Goal: Answer question/provide support

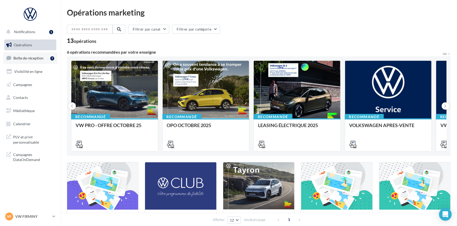
click at [43, 54] on link "Boîte de réception 7" at bounding box center [30, 57] width 54 height 11
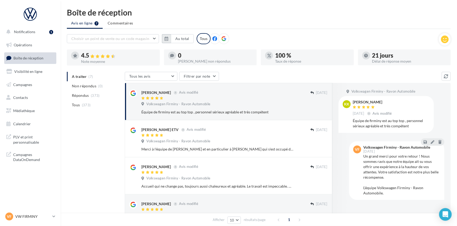
click at [165, 38] on icon "button" at bounding box center [166, 39] width 4 height 4
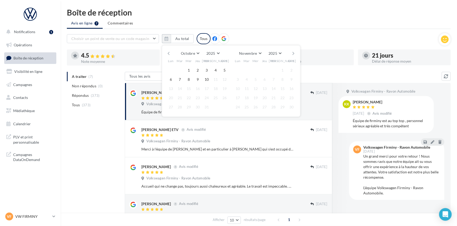
click at [169, 53] on button "button" at bounding box center [168, 53] width 4 height 7
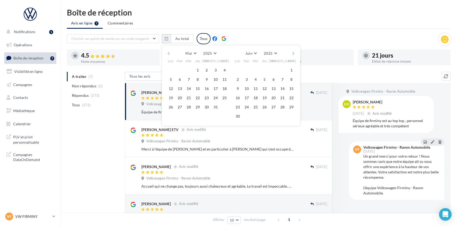
click at [169, 53] on button "button" at bounding box center [168, 53] width 4 height 7
click at [189, 68] on button "1" at bounding box center [189, 70] width 8 height 8
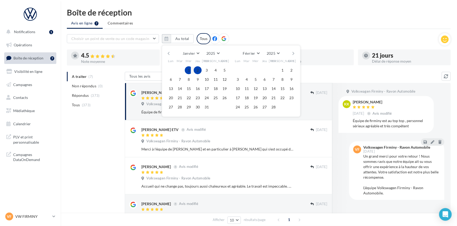
click at [293, 54] on button "button" at bounding box center [293, 53] width 4 height 7
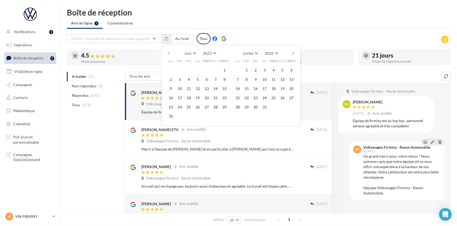
click at [293, 54] on button "button" at bounding box center [293, 53] width 4 height 7
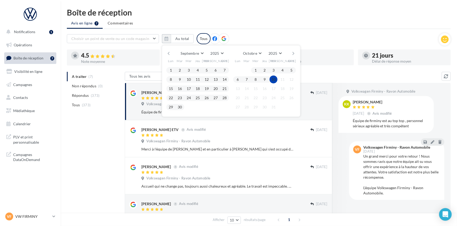
click at [276, 78] on button "10" at bounding box center [273, 79] width 8 height 8
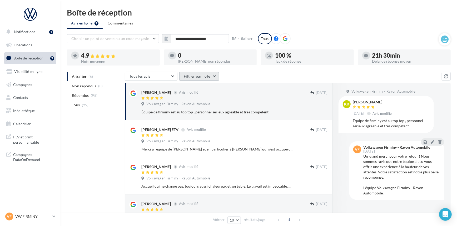
click at [195, 75] on button "Filtrer par note" at bounding box center [199, 76] width 40 height 9
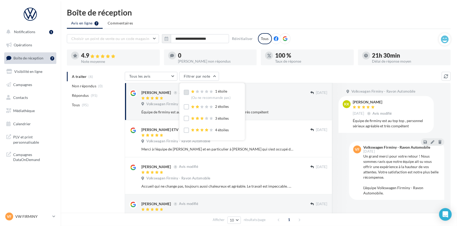
click at [187, 93] on label at bounding box center [186, 92] width 5 height 5
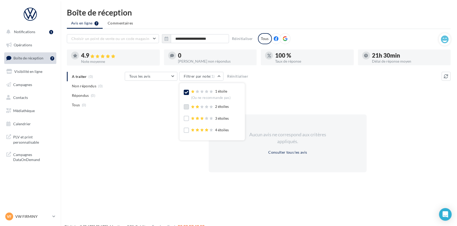
click at [187, 105] on label at bounding box center [186, 106] width 5 height 5
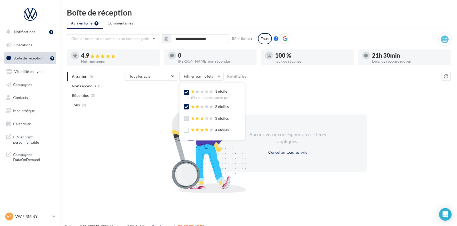
click at [186, 116] on label at bounding box center [186, 118] width 5 height 5
click at [324, 105] on div "Aucun avis ne correspond aux critères appliqués. Consulter tous les avis" at bounding box center [288, 143] width 326 height 91
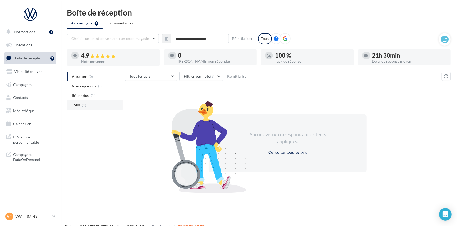
click at [89, 107] on li "Tous (1)" at bounding box center [95, 104] width 56 height 9
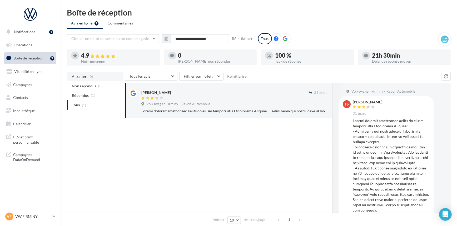
click at [95, 79] on li "A traiter (0)" at bounding box center [95, 76] width 56 height 9
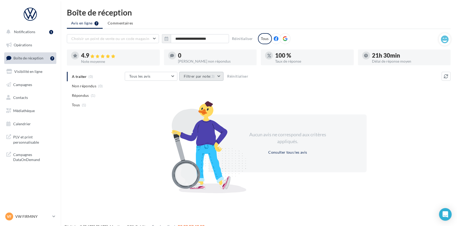
click at [204, 78] on button "Filtrer par note (3)" at bounding box center [201, 76] width 44 height 9
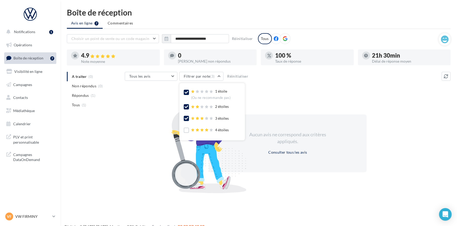
click at [188, 94] on label at bounding box center [186, 92] width 5 height 5
click at [187, 104] on div "1 étoile (Ou ne recommande pas) 2 étoiles 3 étoiles 4 étoiles 5 étoiles (Ou rec…" at bounding box center [212, 118] width 57 height 63
click at [187, 105] on label at bounding box center [186, 106] width 5 height 5
click at [186, 119] on icon at bounding box center [186, 118] width 4 height 4
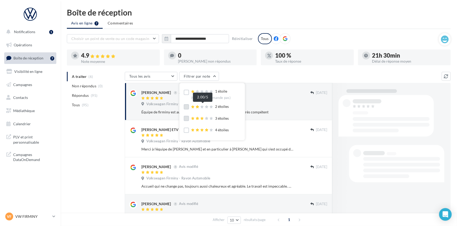
scroll to position [16, 0]
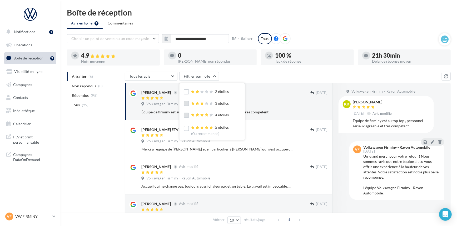
click at [186, 115] on label at bounding box center [186, 115] width 5 height 5
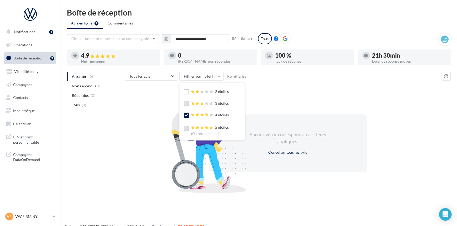
click at [187, 128] on label at bounding box center [186, 128] width 5 height 5
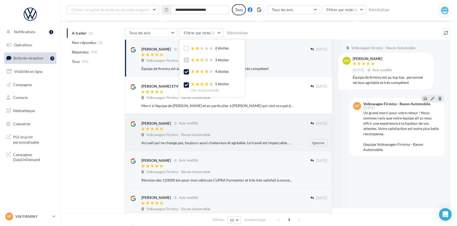
scroll to position [0, 0]
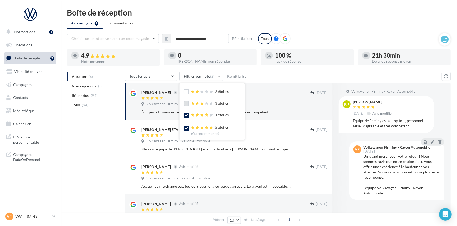
click at [187, 113] on icon at bounding box center [186, 115] width 4 height 4
click at [187, 127] on icon at bounding box center [186, 128] width 4 height 4
click at [186, 93] on label at bounding box center [186, 91] width 5 height 5
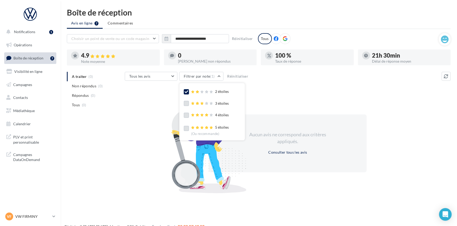
click at [186, 101] on label at bounding box center [186, 103] width 5 height 5
click at [116, 110] on div "A traiter (0) Non répondus (0) Répondus (1) Tous (1)" at bounding box center [96, 95] width 58 height 46
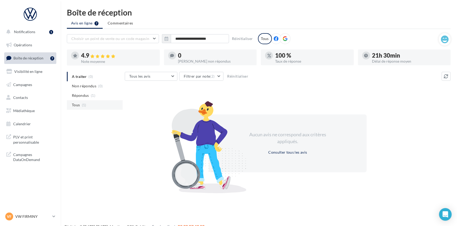
click at [106, 108] on li "Tous (1)" at bounding box center [95, 104] width 56 height 9
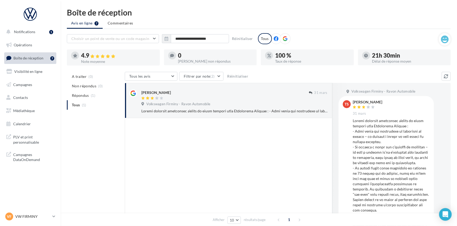
click at [218, 111] on div at bounding box center [234, 110] width 186 height 5
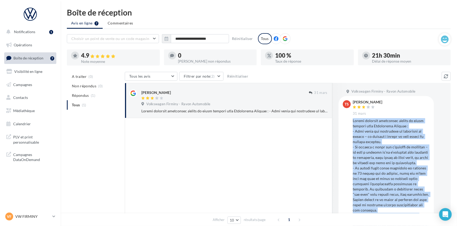
drag, startPoint x: 372, startPoint y: 178, endPoint x: 351, endPoint y: 118, distance: 63.3
copy div "Points négatifs concernant l'achat de notre voiture chez Volkswagen Firminy : -…"
drag, startPoint x: 380, startPoint y: 102, endPoint x: 354, endPoint y: 103, distance: 26.0
click at [354, 103] on div "Tamás Csala 31 mars" at bounding box center [390, 108] width 77 height 16
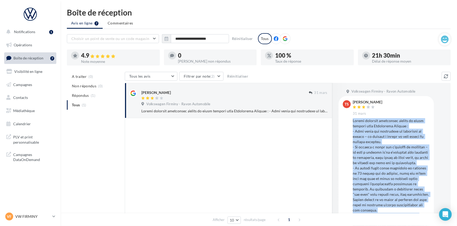
click at [388, 101] on div "Tamás Csala 31 mars" at bounding box center [390, 108] width 77 height 16
drag, startPoint x: 350, startPoint y: 100, endPoint x: 372, endPoint y: 100, distance: 22.1
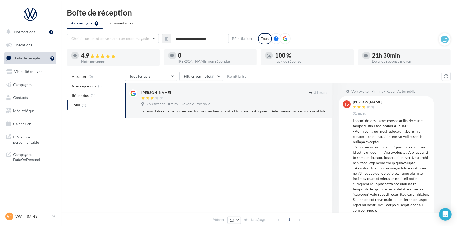
copy div
drag, startPoint x: 374, startPoint y: 103, endPoint x: 352, endPoint y: 102, distance: 21.9
copy div "Tamás Csala"
click at [166, 40] on icon "button" at bounding box center [166, 39] width 4 height 4
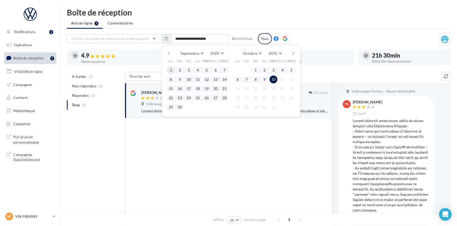
click at [172, 67] on button "1" at bounding box center [171, 70] width 8 height 8
click at [180, 107] on button "30" at bounding box center [180, 107] width 8 height 8
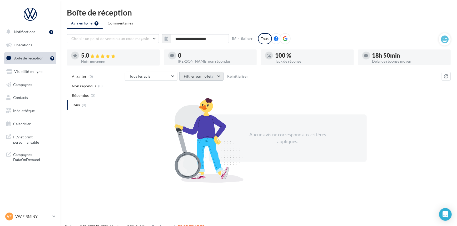
click at [187, 75] on button "Filtrer par note (2)" at bounding box center [201, 76] width 44 height 9
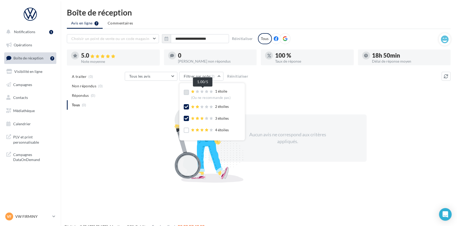
click at [205, 92] on icon at bounding box center [207, 91] width 4 height 3
click at [187, 129] on label at bounding box center [186, 130] width 5 height 5
click at [270, 94] on div "Tous les avis Tous les avis Avis avec commentaire Avis sans commentaire Filtrer…" at bounding box center [288, 126] width 326 height 109
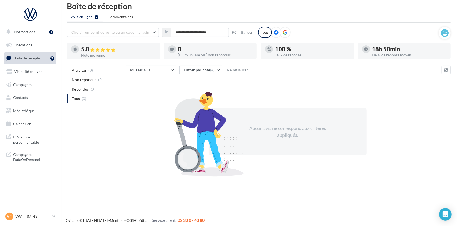
scroll to position [8, 0]
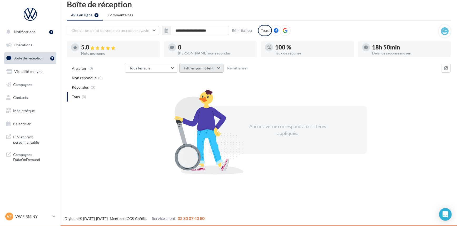
click at [207, 71] on button "Filtrer par note (4)" at bounding box center [201, 68] width 44 height 9
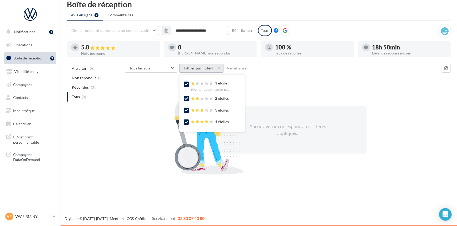
scroll to position [16, 0]
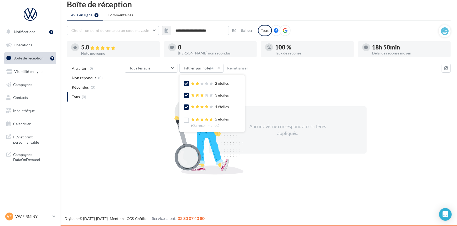
click at [187, 116] on div "5 étoiles (Ou recommande)" at bounding box center [206, 121] width 45 height 11
click at [187, 119] on label at bounding box center [186, 120] width 5 height 5
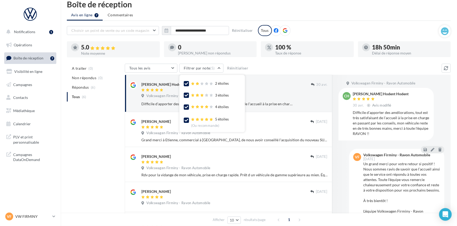
click at [265, 69] on div "Tous les avis Tous les avis Avis avec commentaire Avis sans commentaire Filtrer…" at bounding box center [283, 69] width 317 height 10
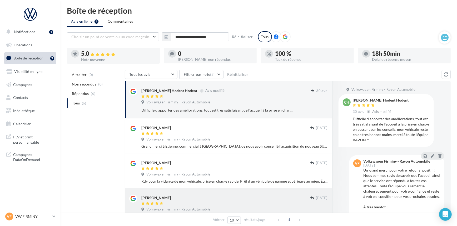
scroll to position [0, 0]
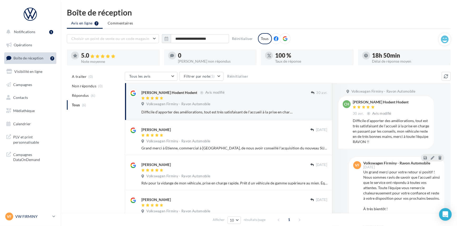
click at [45, 219] on p "VW FIRMINY" at bounding box center [32, 216] width 35 height 5
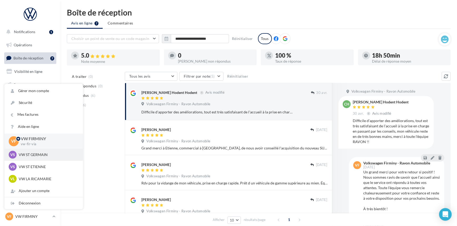
click at [46, 156] on p "VW ST GERMAIN" at bounding box center [48, 154] width 58 height 5
